Goal: Task Accomplishment & Management: Use online tool/utility

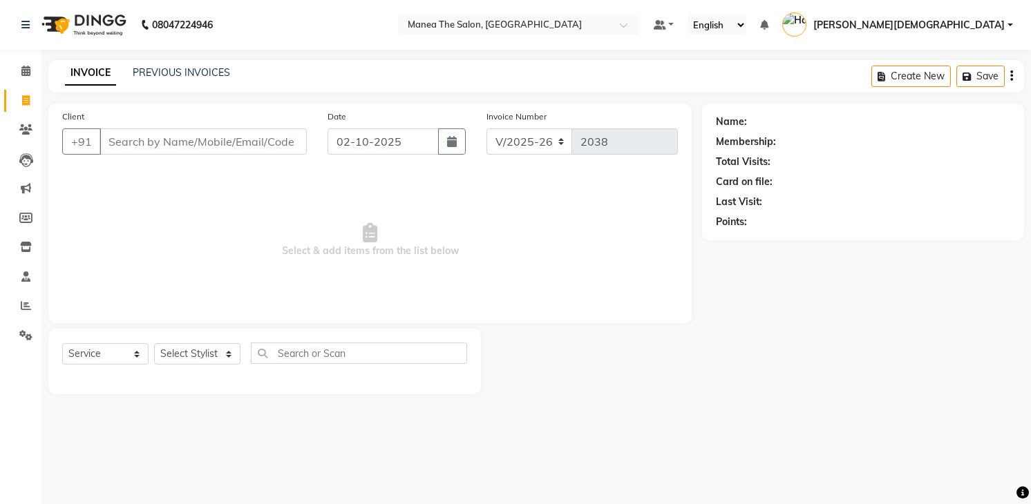
select select "5481"
select select "service"
click at [194, 355] on select "Select Stylist [PERSON_NAME] [PERSON_NAME] [PERSON_NAME] [PERSON_NAME]" at bounding box center [197, 353] width 86 height 21
select select "81467"
click at [154, 343] on select "Select Stylist [PERSON_NAME] [PERSON_NAME] [PERSON_NAME] [PERSON_NAME]" at bounding box center [197, 353] width 86 height 21
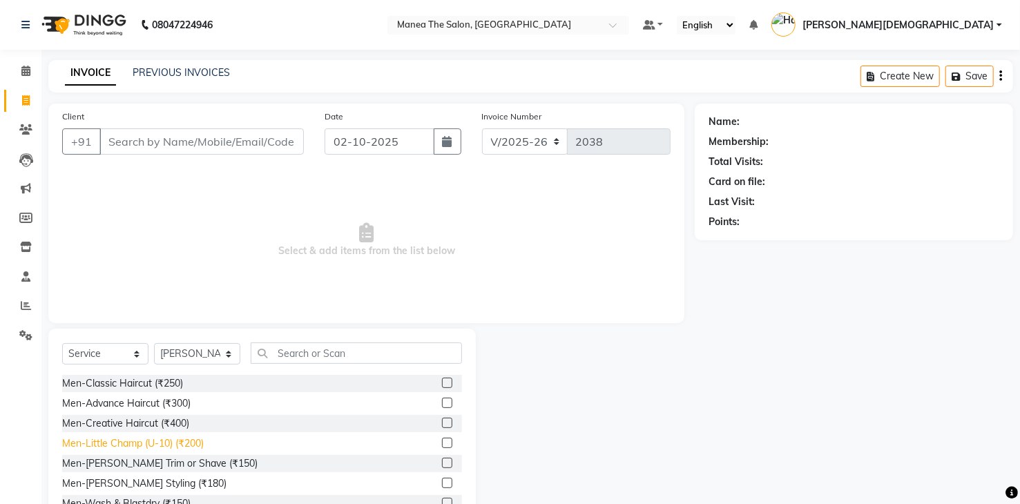
click at [144, 441] on div "Men-Little Champ (U-10) (₹200)" at bounding box center [133, 444] width 142 height 15
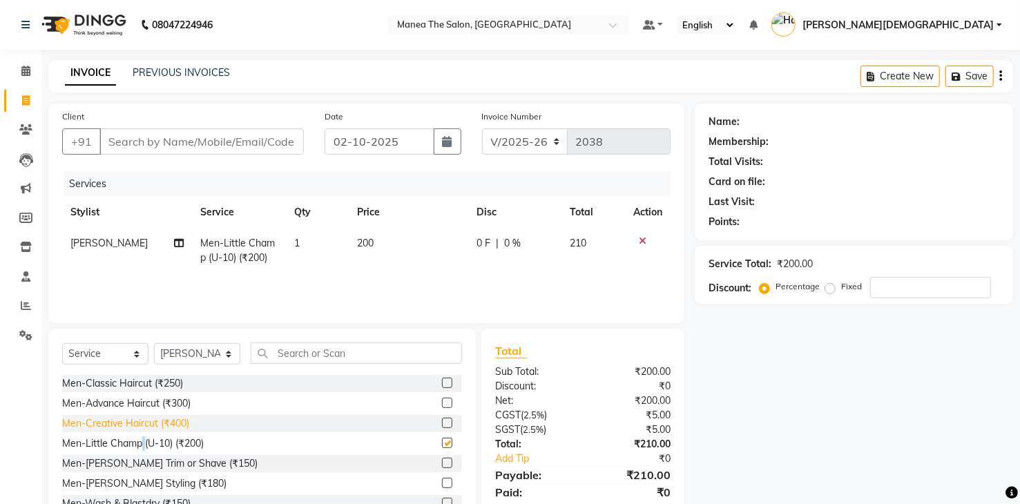
checkbox input "false"
click at [210, 137] on input "Client" at bounding box center [201, 142] width 205 height 26
type input "j"
type input "0"
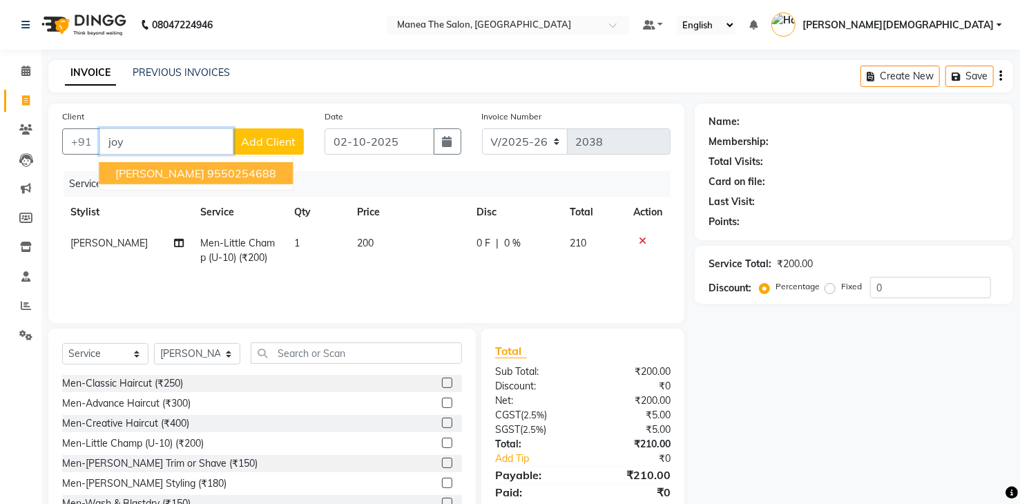
click at [207, 179] on ngb-highlight "9550254688" at bounding box center [241, 174] width 69 height 14
type input "9550254688"
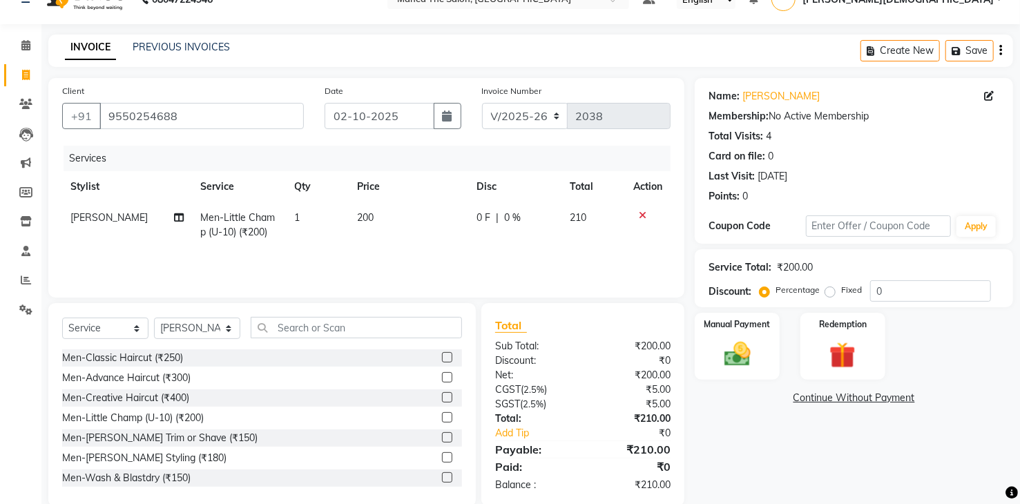
scroll to position [49, 0]
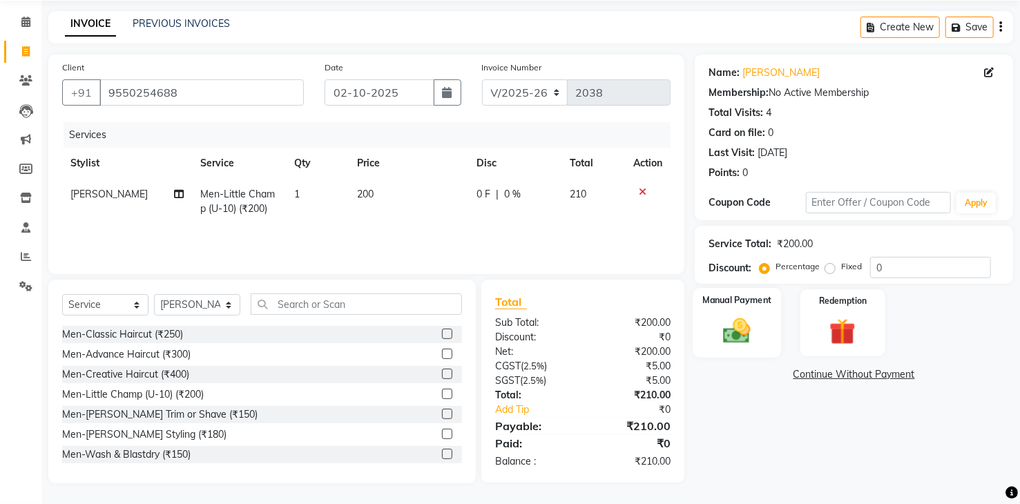
click at [739, 332] on img at bounding box center [737, 332] width 44 height 32
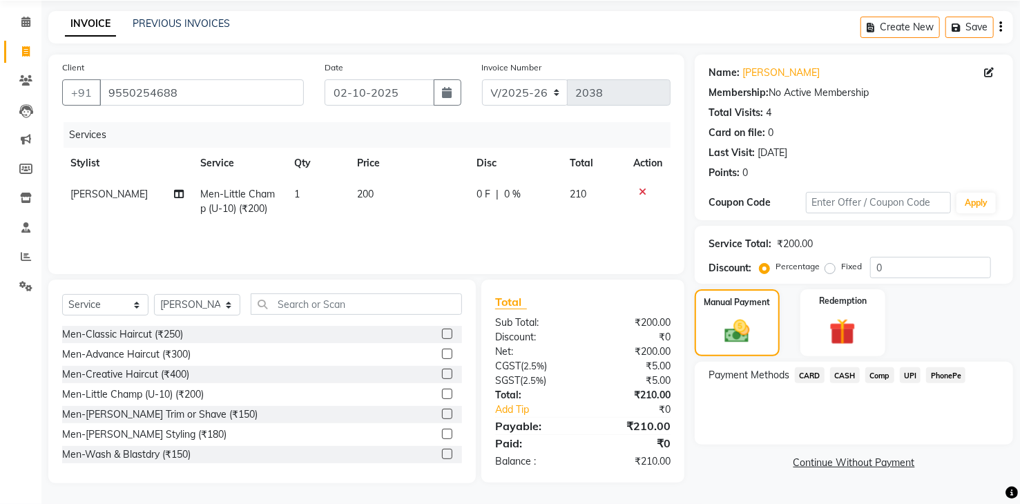
click at [947, 377] on span "PhonePe" at bounding box center [946, 376] width 39 height 16
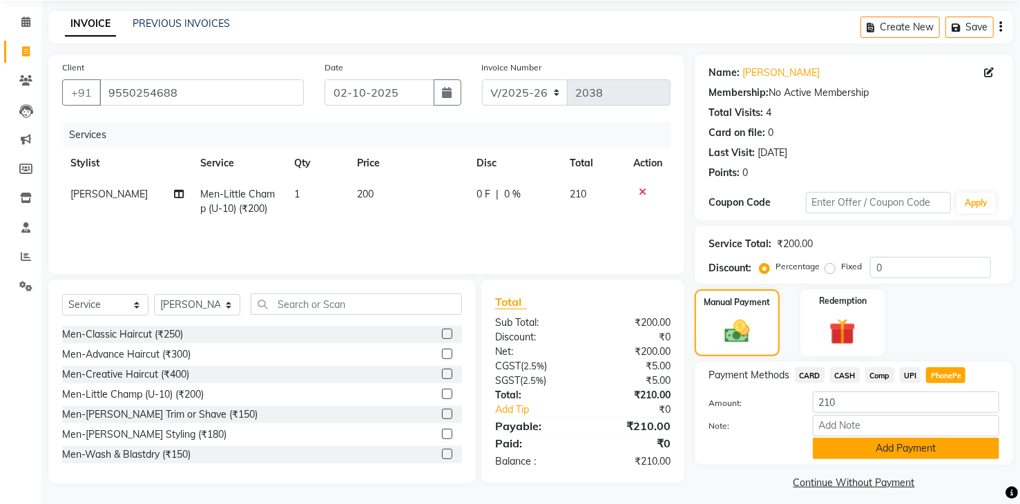
click at [856, 447] on button "Add Payment" at bounding box center [906, 448] width 187 height 21
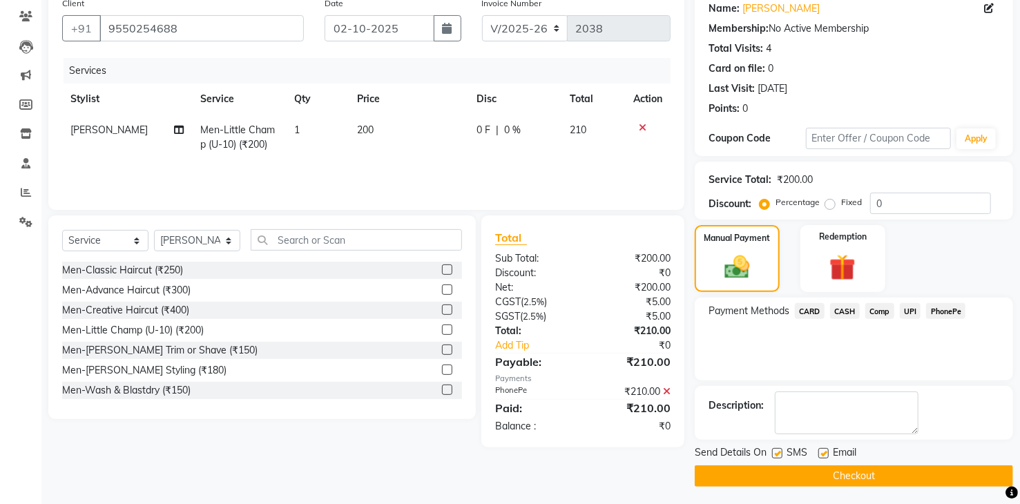
scroll to position [115, 0]
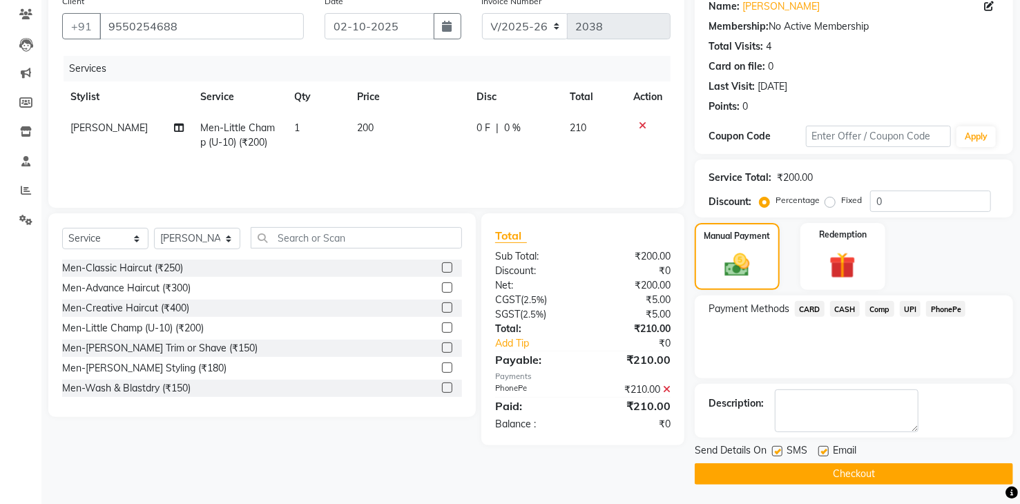
click at [741, 469] on button "Checkout" at bounding box center [854, 474] width 319 height 21
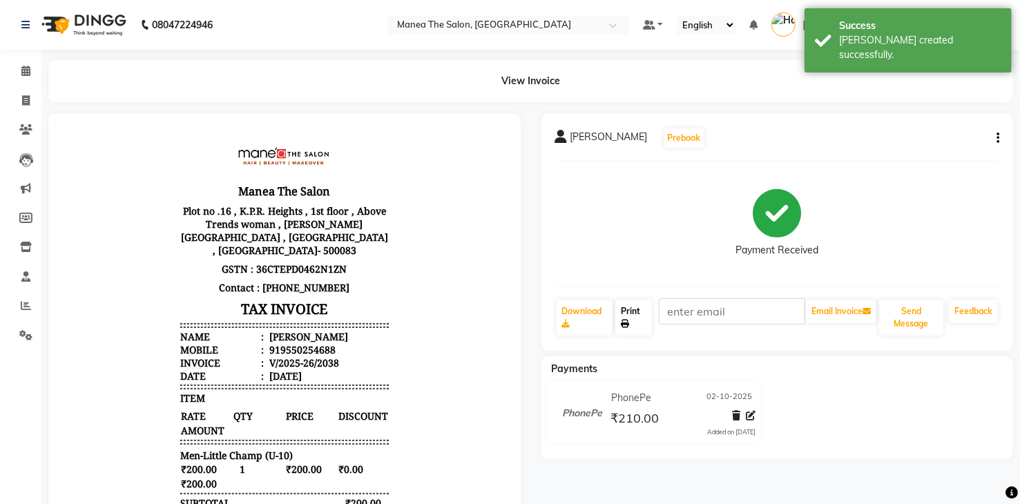
click at [633, 316] on link "Print" at bounding box center [634, 318] width 37 height 36
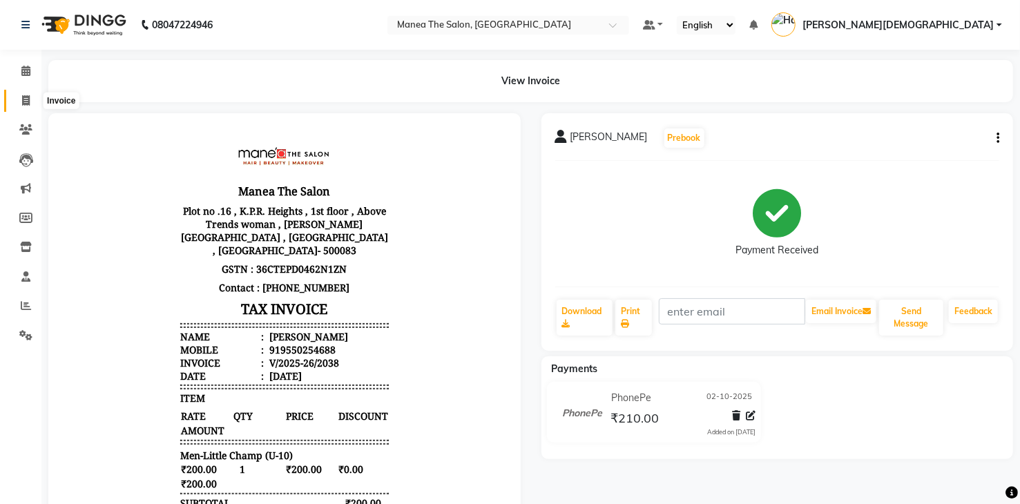
click at [19, 101] on span at bounding box center [26, 101] width 24 height 16
select select "service"
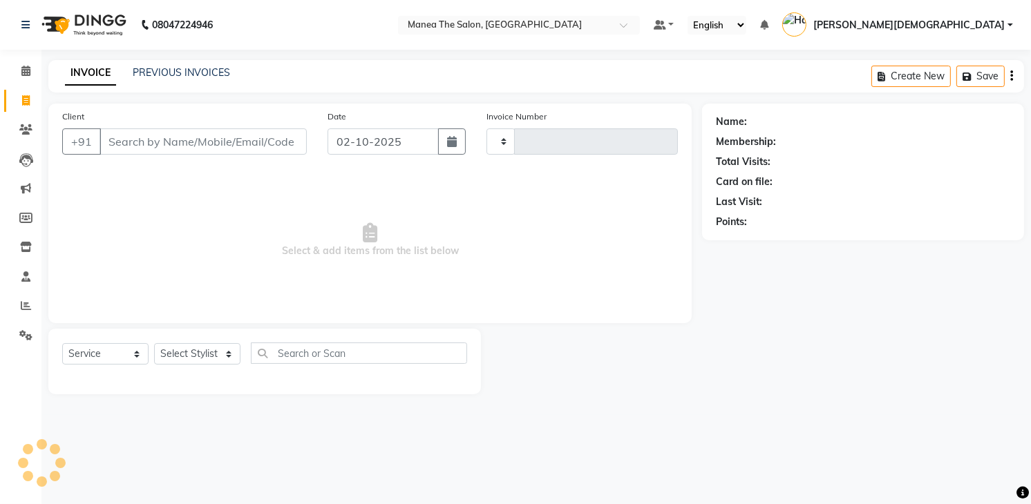
type input "2039"
select select "5481"
click at [189, 79] on div "PREVIOUS INVOICES" at bounding box center [181, 73] width 97 height 15
click at [191, 73] on link "PREVIOUS INVOICES" at bounding box center [181, 72] width 97 height 12
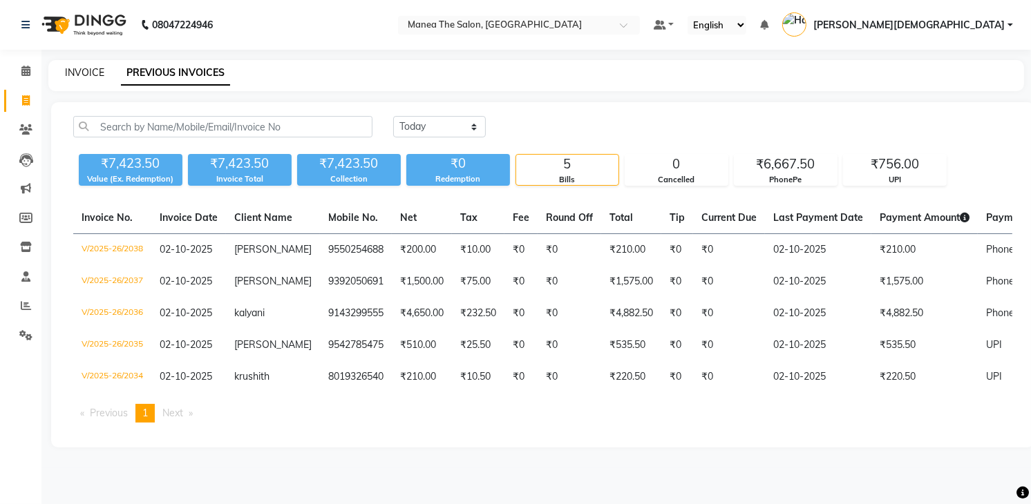
click at [78, 71] on link "INVOICE" at bounding box center [84, 72] width 39 height 12
select select "service"
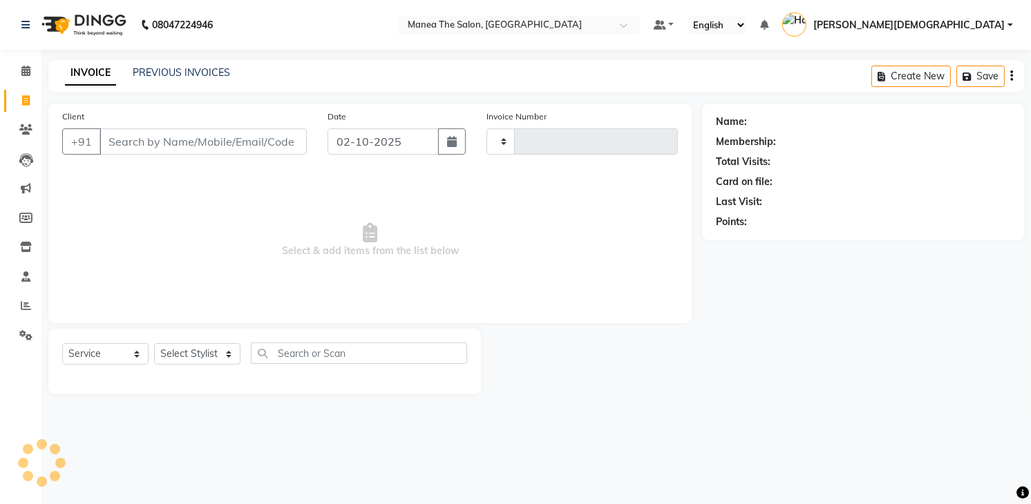
type input "2039"
select select "5481"
click at [166, 70] on link "PREVIOUS INVOICES" at bounding box center [181, 72] width 97 height 12
